Goal: Task Accomplishment & Management: Manage account settings

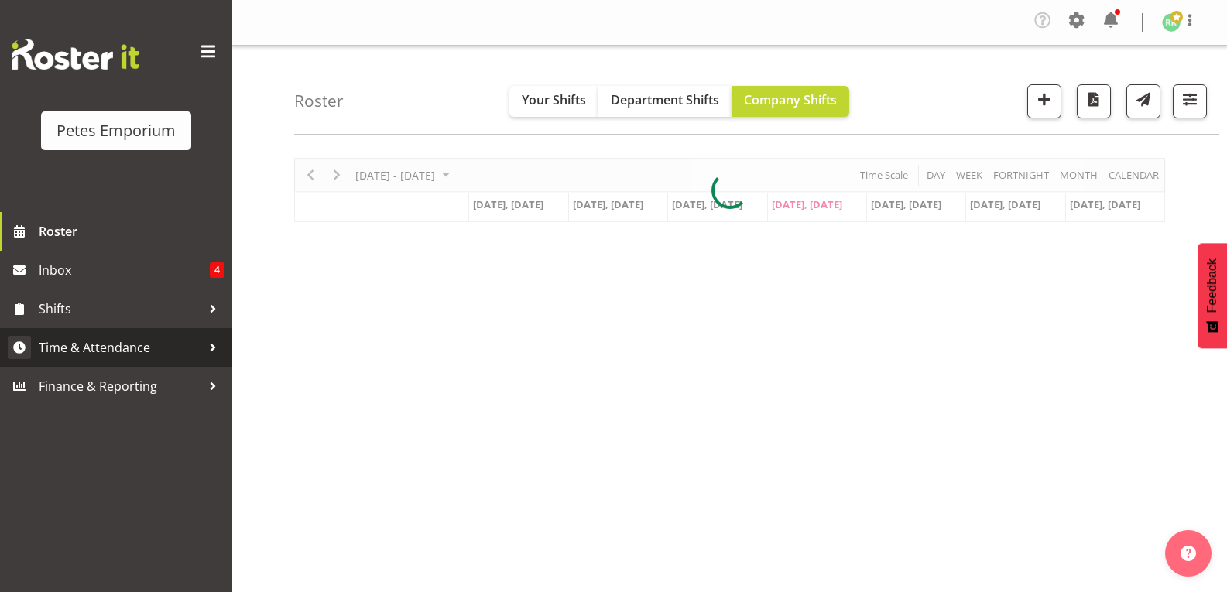
click at [120, 349] on span "Time & Attendance" at bounding box center [120, 347] width 163 height 23
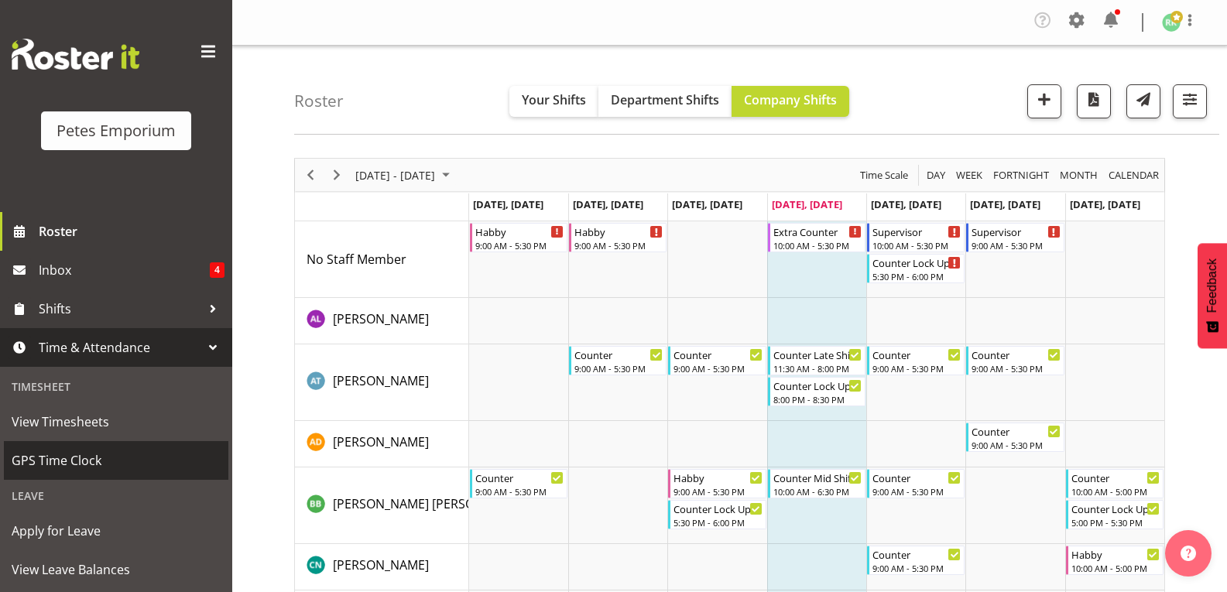
click at [66, 462] on span "GPS Time Clock" at bounding box center [116, 460] width 209 height 23
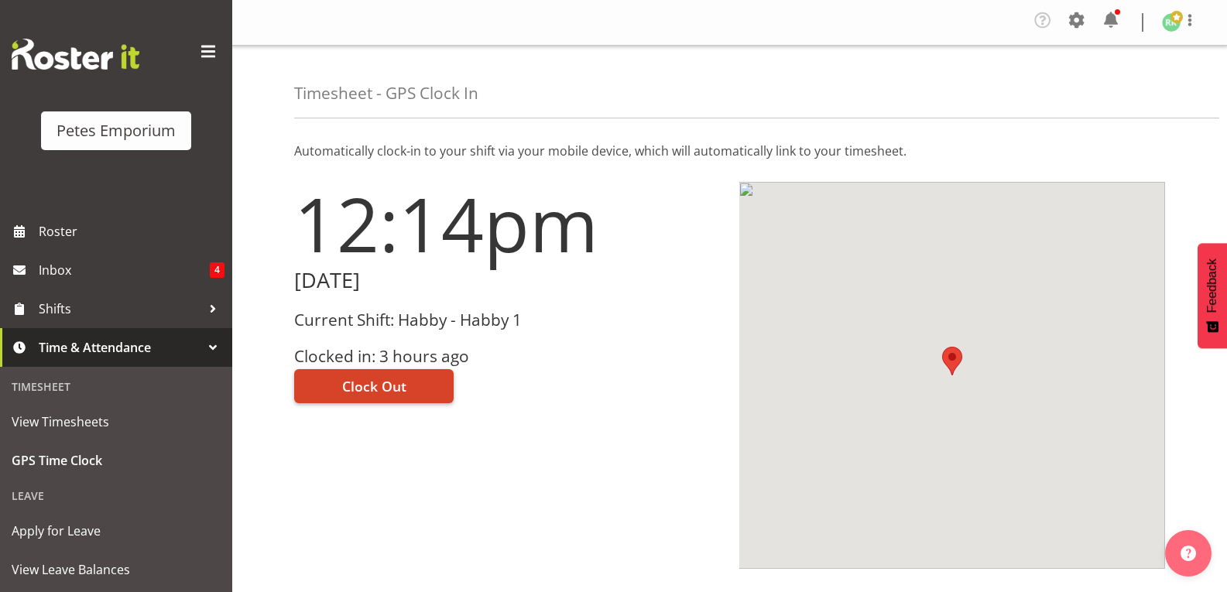
click at [378, 389] on span "Clock Out" at bounding box center [374, 386] width 64 height 20
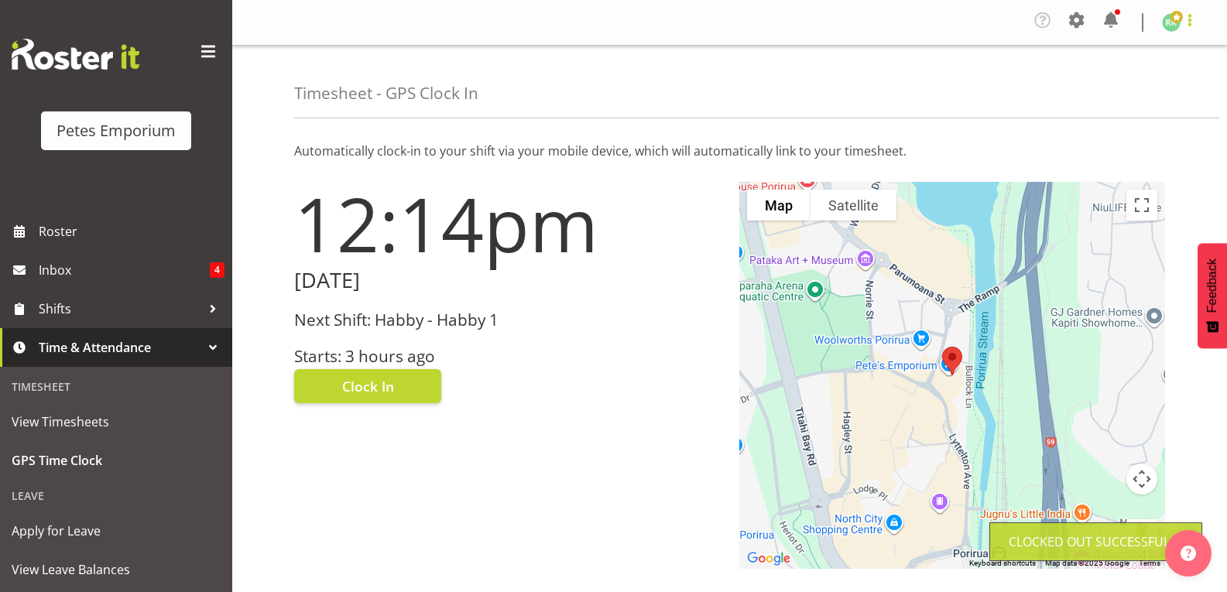
click at [1186, 22] on span at bounding box center [1190, 20] width 19 height 19
click at [1110, 96] on link "Log Out" at bounding box center [1125, 85] width 149 height 28
